Goal: Entertainment & Leisure: Consume media (video, audio)

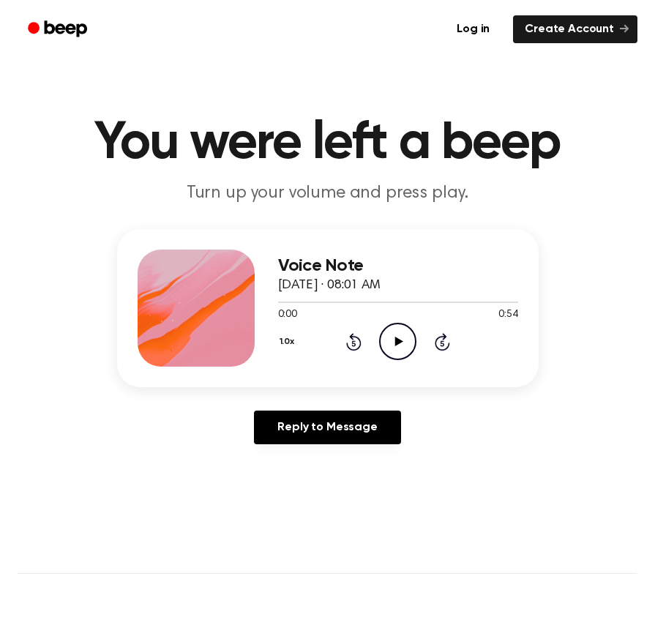
click at [396, 343] on icon at bounding box center [399, 342] width 8 height 10
click at [381, 337] on icon "Pause Audio" at bounding box center [397, 341] width 37 height 37
drag, startPoint x: 525, startPoint y: 322, endPoint x: 559, endPoint y: 329, distance: 35.2
click at [538, 324] on div "Voice Note September 12, 2025 · 08:01 AM 0:04 0:54 Your browser does not suppor…" at bounding box center [328, 342] width 620 height 227
click at [400, 342] on icon at bounding box center [399, 342] width 8 height 10
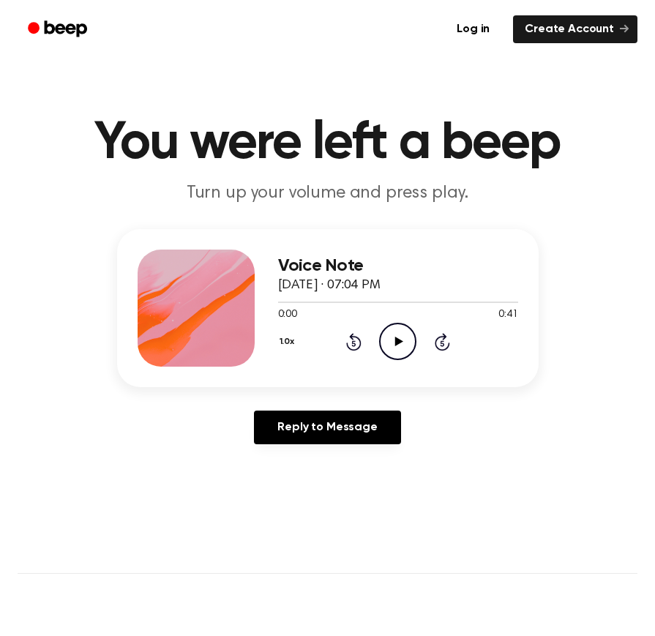
click at [391, 329] on icon "Play Audio" at bounding box center [397, 341] width 37 height 37
click at [388, 337] on icon "Play Audio" at bounding box center [397, 341] width 37 height 37
click at [386, 339] on icon "Play Audio" at bounding box center [397, 341] width 37 height 37
click at [403, 345] on icon "Play Audio" at bounding box center [397, 341] width 37 height 37
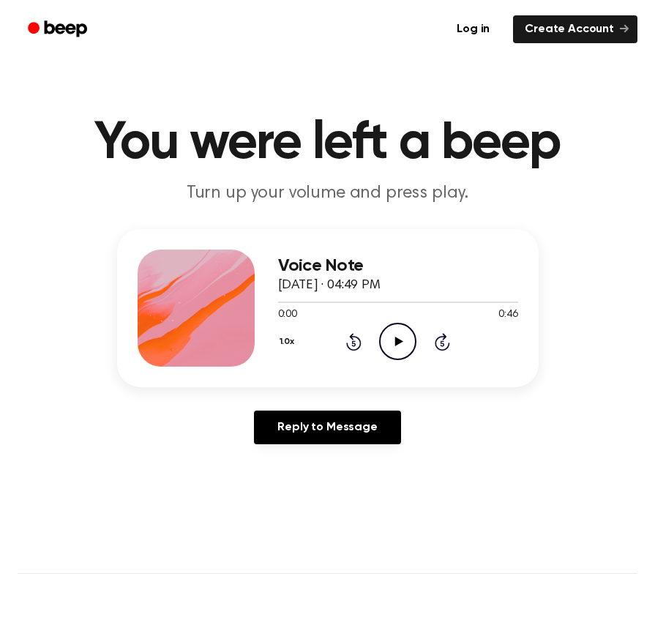
drag, startPoint x: 395, startPoint y: 337, endPoint x: 375, endPoint y: 338, distance: 20.5
click at [395, 337] on icon at bounding box center [399, 342] width 8 height 10
click at [392, 334] on icon "Play Audio" at bounding box center [397, 341] width 37 height 37
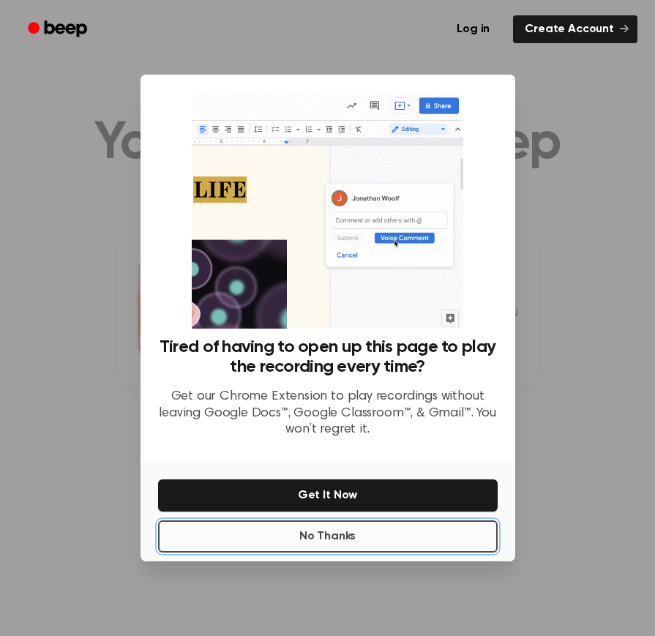
click at [450, 530] on button "No Thanks" at bounding box center [327, 536] width 339 height 32
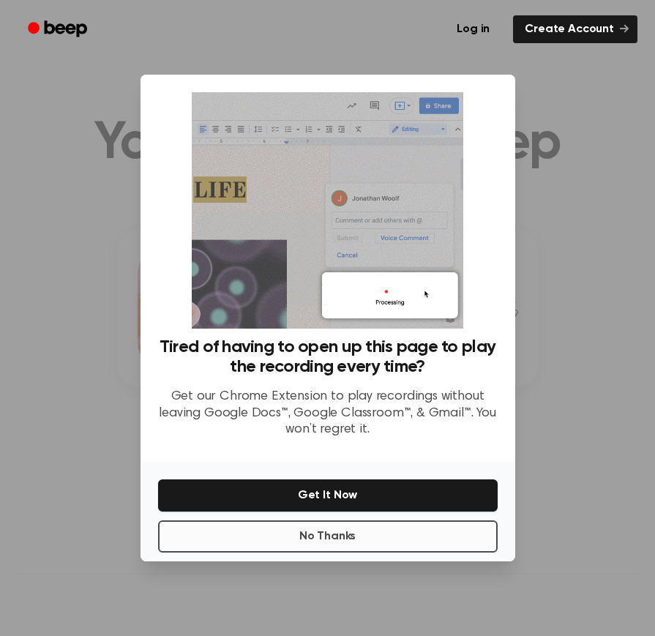
click at [450, 530] on main "You were left a beep Turn up your volume and press play. Voice Note September 2…" at bounding box center [327, 473] width 655 height 947
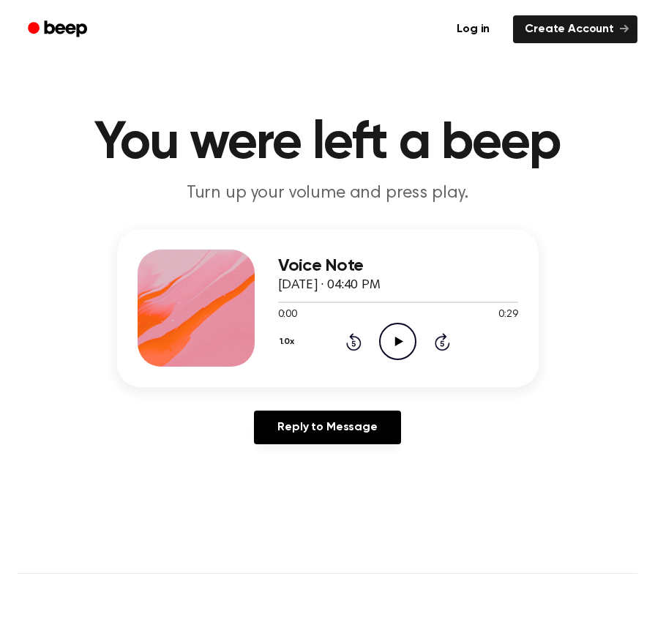
click at [388, 334] on icon "Play Audio" at bounding box center [397, 341] width 37 height 37
click at [395, 337] on icon "Play Audio" at bounding box center [397, 341] width 37 height 37
click at [390, 335] on icon "Play Audio" at bounding box center [397, 341] width 37 height 37
click at [406, 337] on icon "Pause Audio" at bounding box center [397, 341] width 37 height 37
click at [392, 345] on icon "Play Audio" at bounding box center [397, 341] width 37 height 37
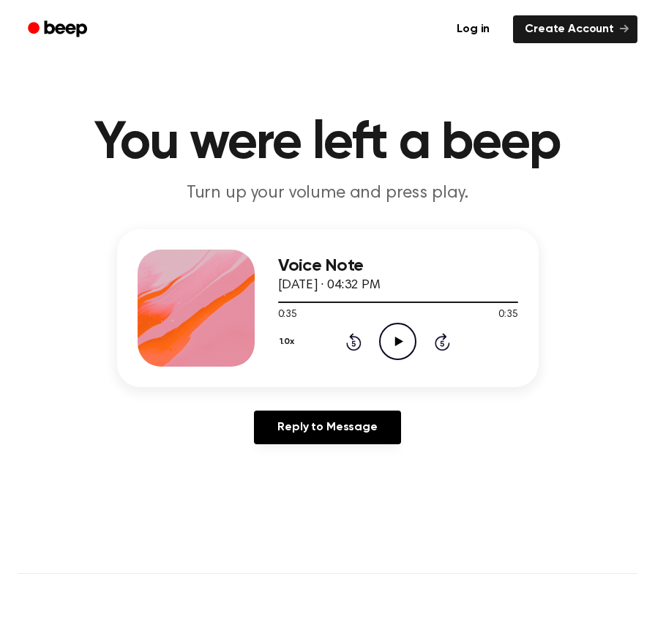
click at [387, 342] on icon "Play Audio" at bounding box center [397, 341] width 37 height 37
click at [400, 334] on icon "Play Audio" at bounding box center [397, 341] width 37 height 37
click at [399, 330] on icon "Play Audio" at bounding box center [397, 341] width 37 height 37
click at [408, 330] on icon "Pause Audio" at bounding box center [397, 341] width 37 height 37
click at [357, 345] on icon "Rewind 5 seconds" at bounding box center [353, 341] width 16 height 19
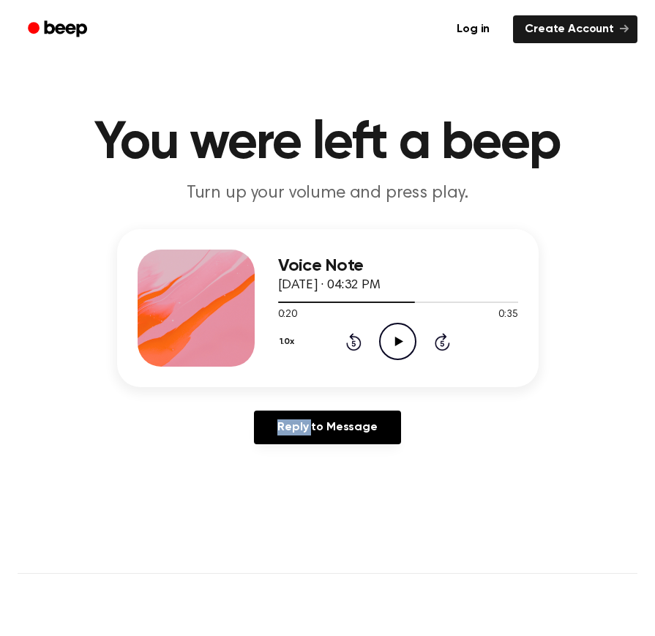
click at [357, 345] on icon "Rewind 5 seconds" at bounding box center [353, 341] width 16 height 19
click at [392, 337] on icon "Play Audio" at bounding box center [397, 341] width 37 height 37
click at [345, 336] on icon "Rewind 5 seconds" at bounding box center [353, 341] width 16 height 19
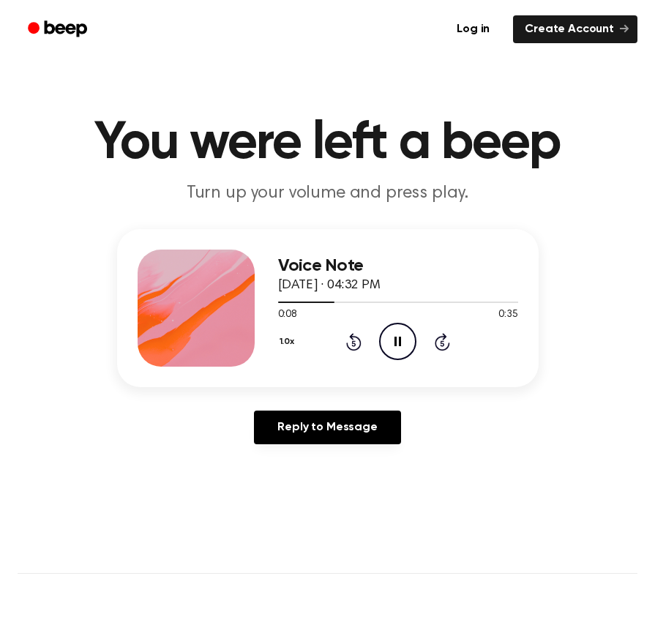
click at [345, 336] on icon "Rewind 5 seconds" at bounding box center [353, 341] width 16 height 19
click at [352, 332] on icon "Rewind 5 seconds" at bounding box center [353, 341] width 16 height 19
click at [354, 341] on icon at bounding box center [354, 343] width 4 height 6
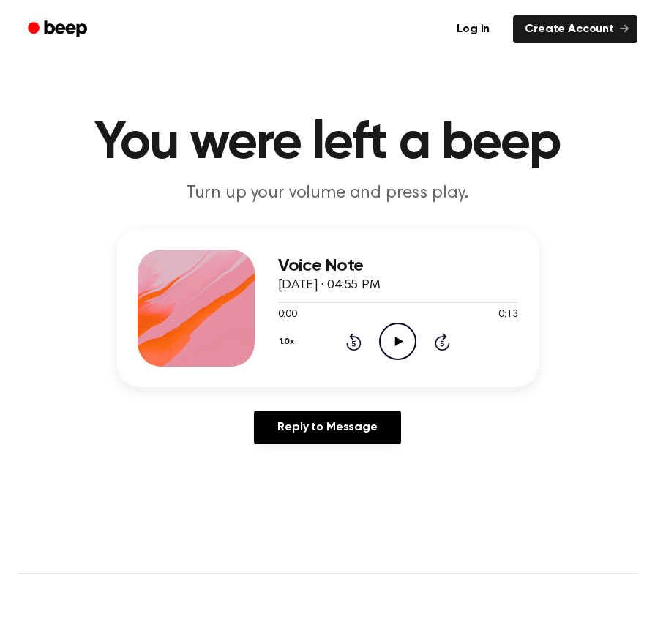
click at [385, 331] on icon "Play Audio" at bounding box center [397, 341] width 37 height 37
